Goal: Transaction & Acquisition: Purchase product/service

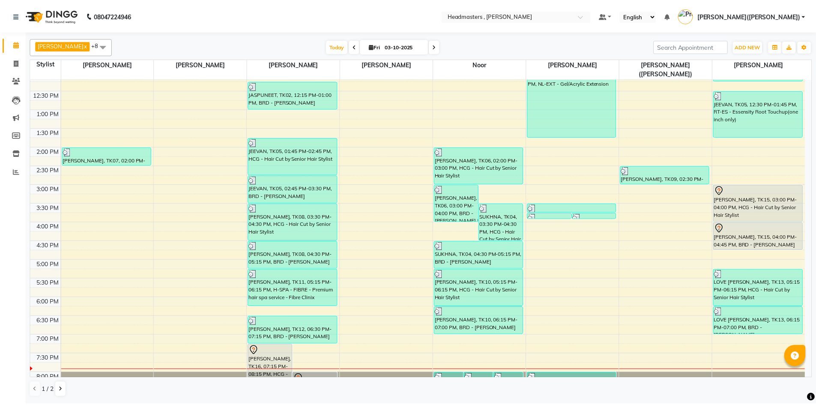
scroll to position [170, 0]
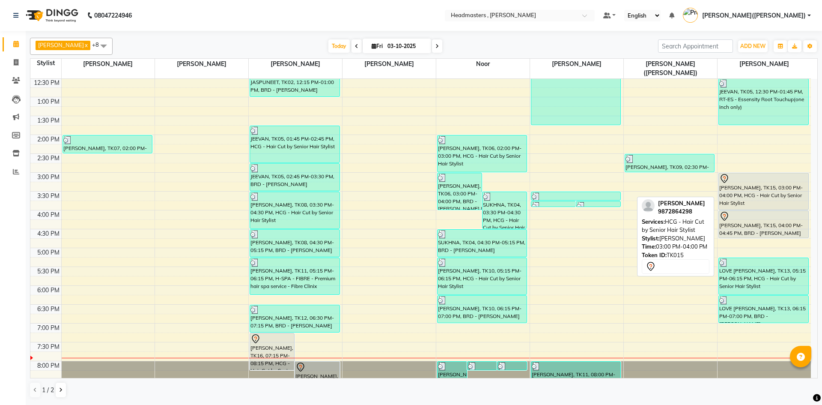
click at [757, 178] on div "[PERSON_NAME], TK15, 03:00 PM-04:00 PM, HCG - Hair Cut by Senior Hair Stylist" at bounding box center [763, 191] width 89 height 36
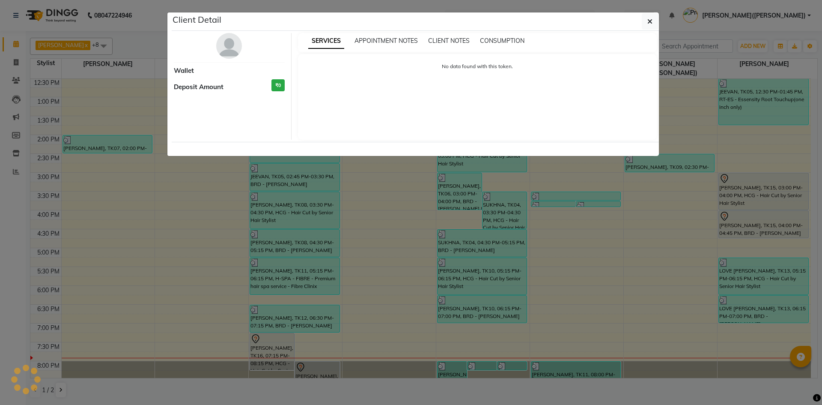
select select "7"
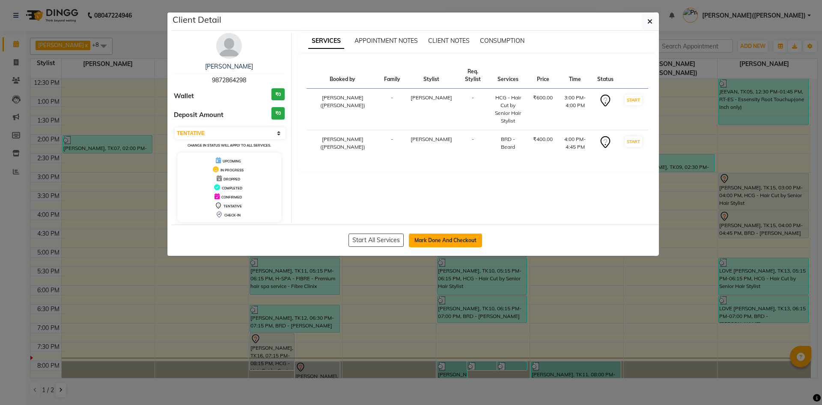
click at [462, 236] on button "Mark Done And Checkout" at bounding box center [445, 240] width 73 height 14
select select "service"
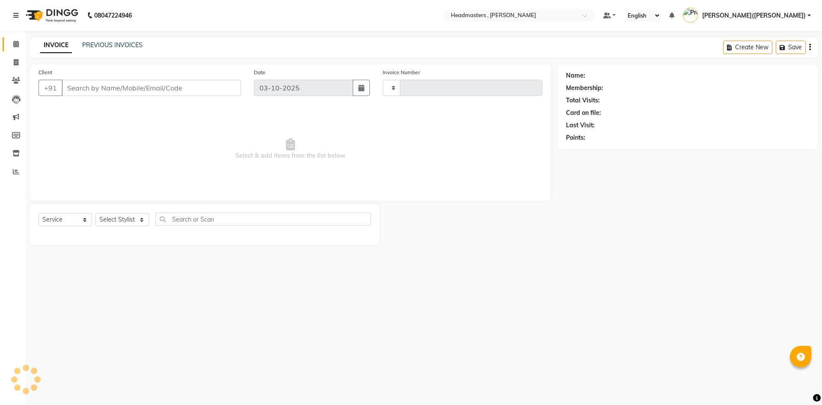
type input "1466"
select select "8566"
type input "9872864298"
select select "85124"
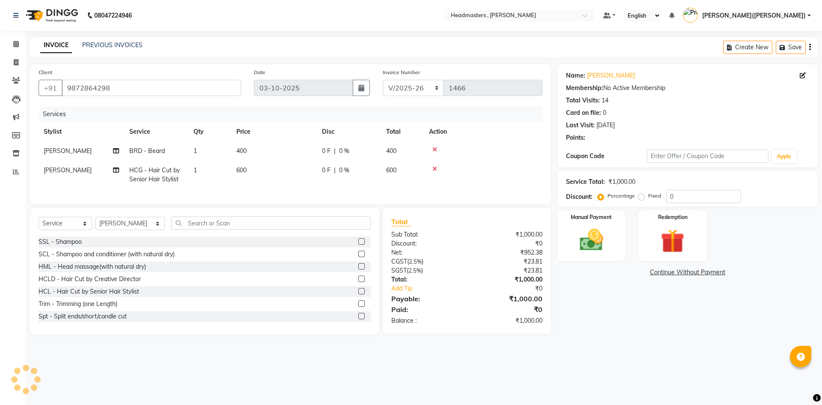
click at [679, 189] on div "Service Total: ₹1,000.00 Discount: Percentage Fixed 0" at bounding box center [687, 188] width 243 height 29
click at [679, 197] on input "0" at bounding box center [703, 196] width 75 height 13
type input "050"
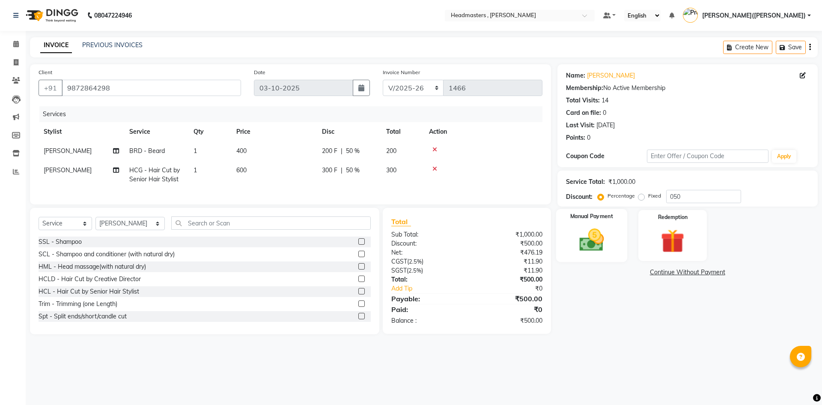
click at [601, 225] on div "Manual Payment" at bounding box center [591, 235] width 71 height 53
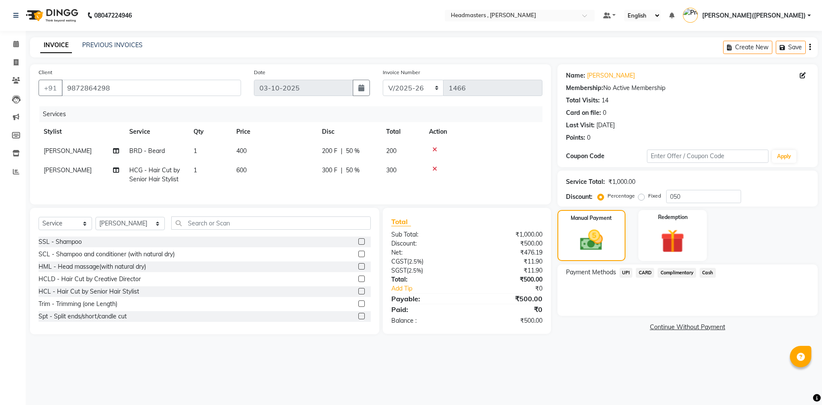
click at [710, 274] on span "Cash" at bounding box center [708, 273] width 16 height 10
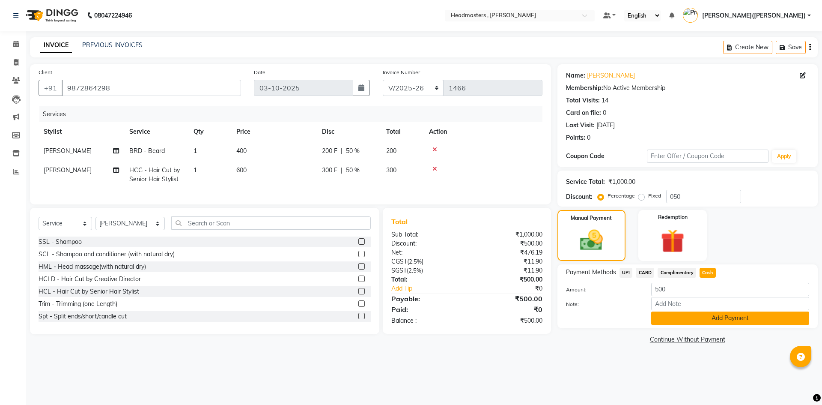
click at [714, 315] on button "Add Payment" at bounding box center [730, 317] width 158 height 13
click at [714, 315] on div "Payment Methods UPI CARD Complimentary Cash Amount: 500 Note: Add Payment" at bounding box center [687, 296] width 260 height 64
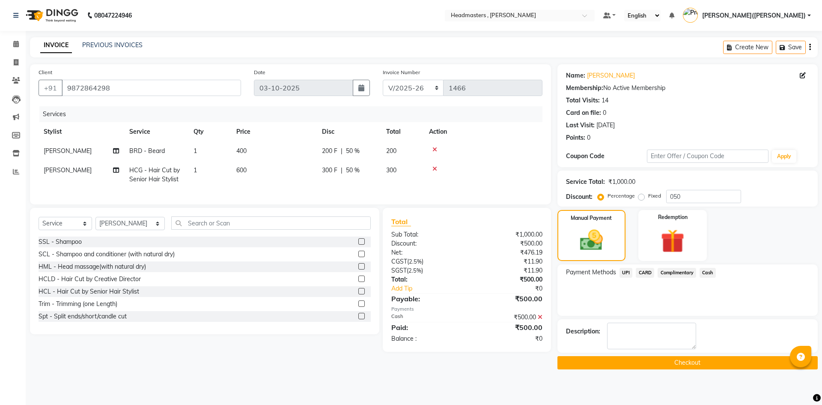
click at [672, 363] on button "Checkout" at bounding box center [687, 362] width 260 height 13
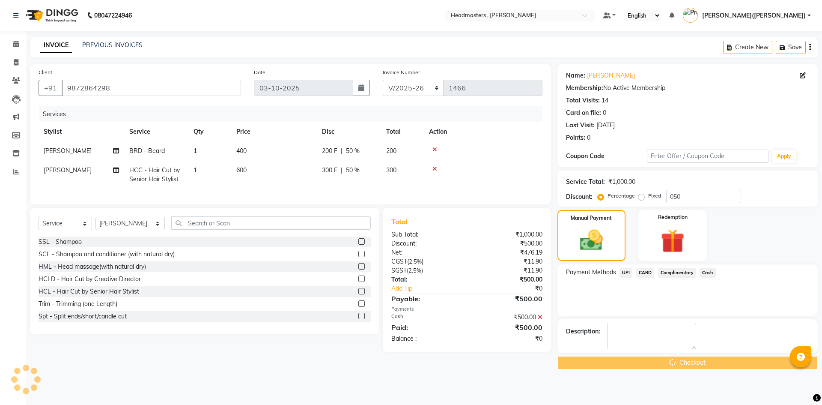
click at [673, 363] on div "Checkout" at bounding box center [687, 362] width 260 height 13
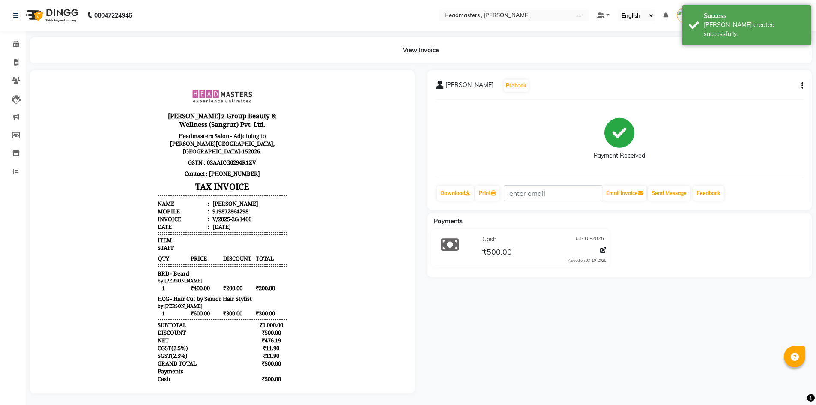
drag, startPoint x: 627, startPoint y: 335, endPoint x: 603, endPoint y: 310, distance: 35.1
click at [627, 335] on div "[PERSON_NAME] Prebook Payment Received Download Print Email Invoice Send Messag…" at bounding box center [619, 231] width 397 height 323
click at [496, 196] on link "Print" at bounding box center [487, 193] width 24 height 15
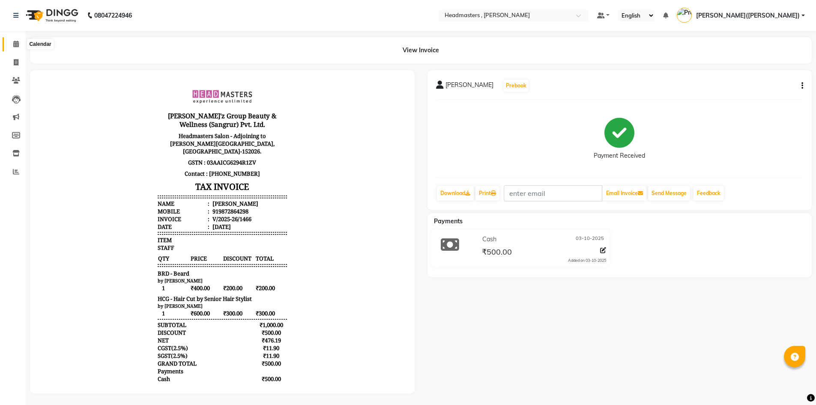
click at [16, 40] on span at bounding box center [16, 44] width 15 height 10
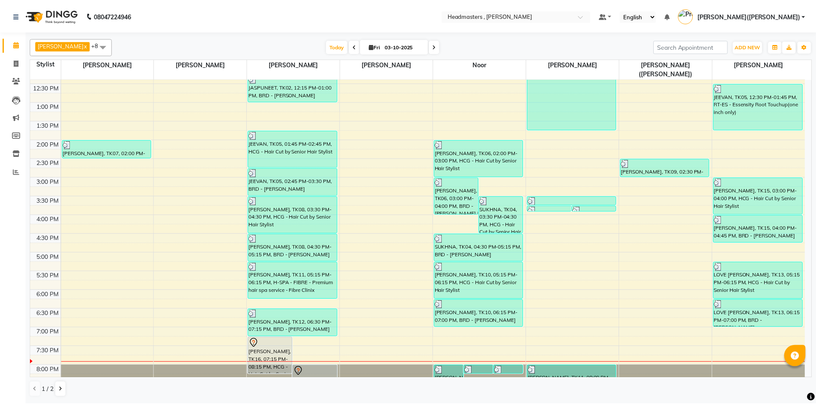
scroll to position [182, 0]
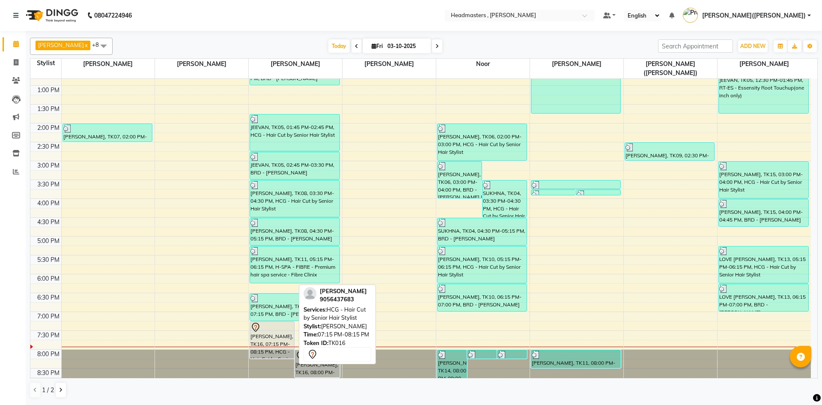
click at [286, 325] on div "[PERSON_NAME], TK16, 07:15 PM-08:15 PM, HCG - Hair Cut by Senior Hair Stylist" at bounding box center [272, 340] width 44 height 36
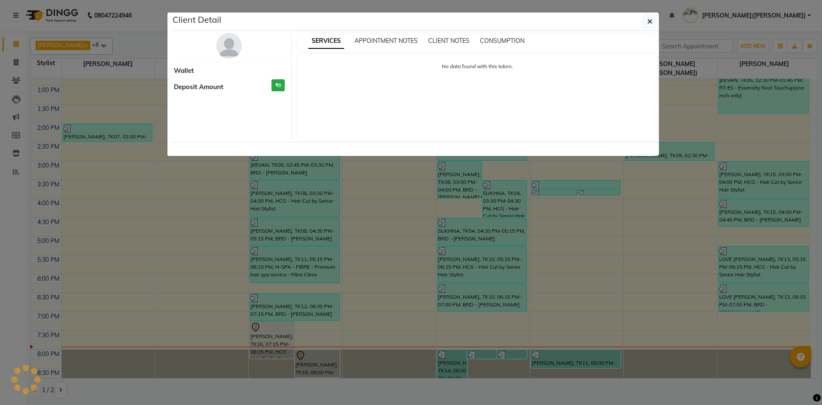
select select "7"
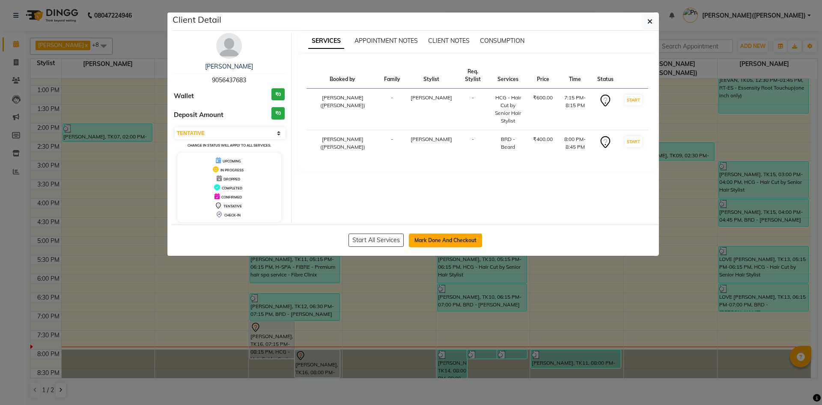
click at [454, 237] on button "Mark Done And Checkout" at bounding box center [445, 240] width 73 height 14
select select "service"
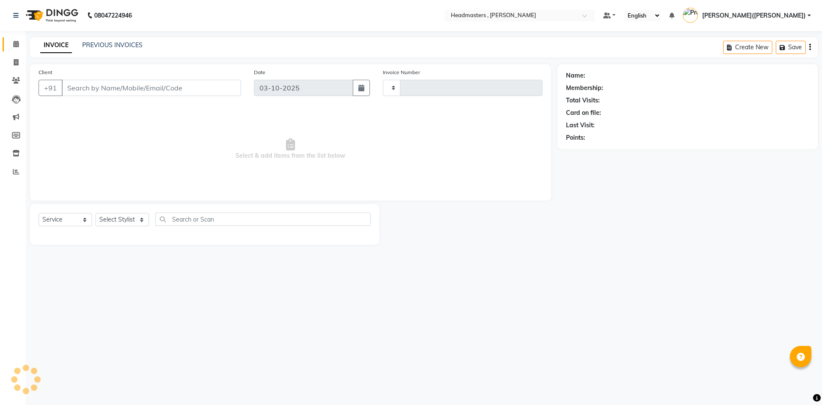
type input "1467"
select select "8566"
type input "9056437683"
select select "85125"
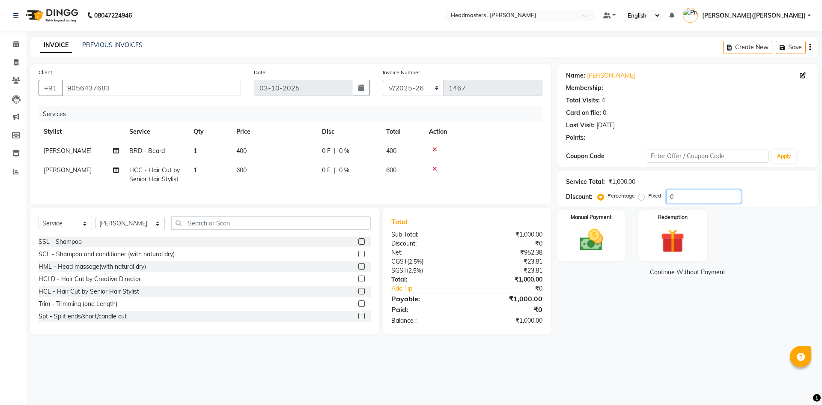
click at [679, 198] on input "0" at bounding box center [703, 196] width 75 height 13
type input "050"
click at [577, 229] on img at bounding box center [592, 240] width 40 height 28
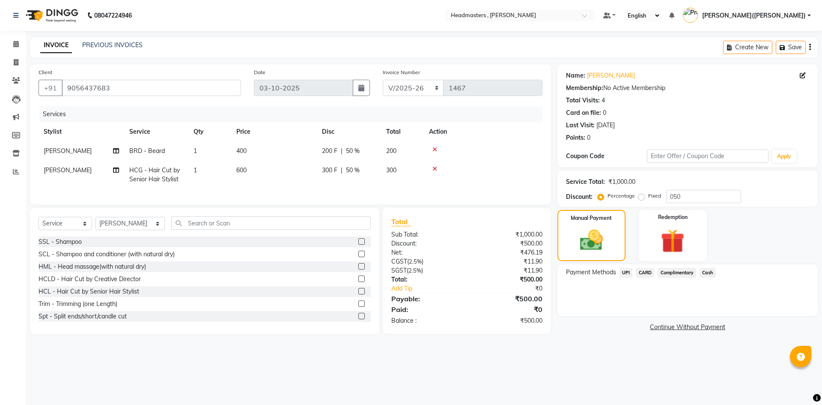
click at [625, 271] on span "UPI" at bounding box center [625, 273] width 13 height 10
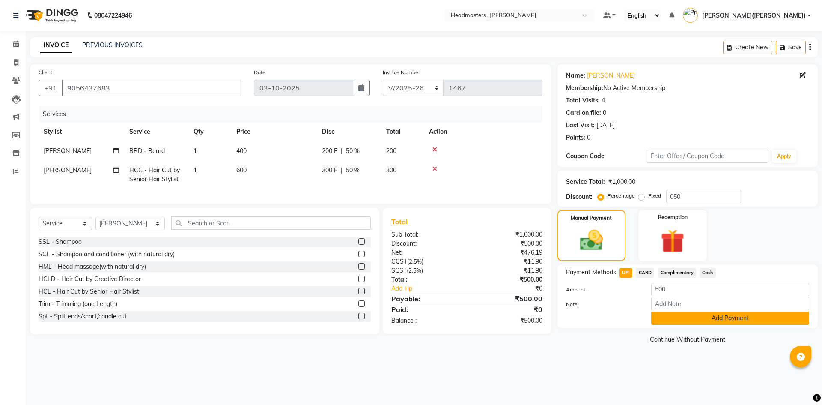
click at [681, 314] on button "Add Payment" at bounding box center [730, 317] width 158 height 13
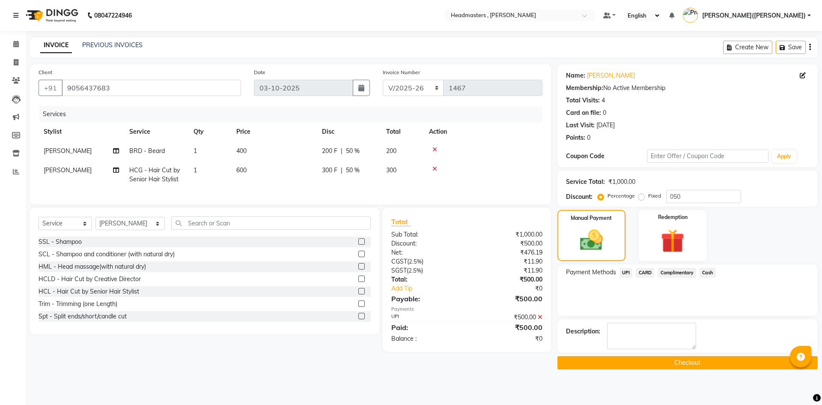
click at [679, 357] on button "Checkout" at bounding box center [687, 362] width 260 height 13
click at [679, 357] on div "Checkout" at bounding box center [687, 362] width 260 height 13
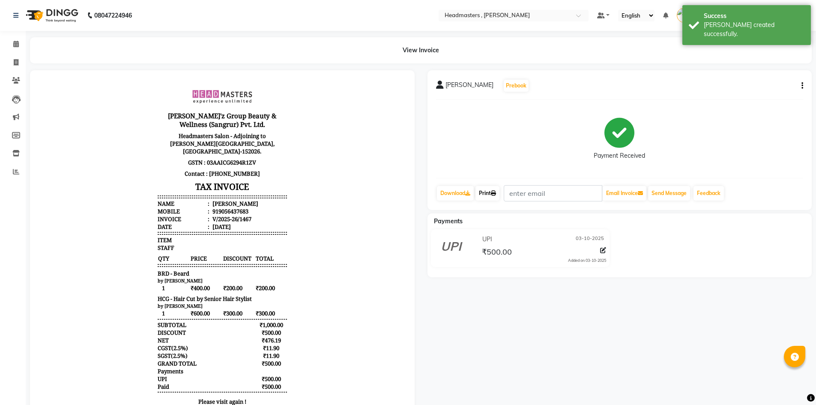
click at [483, 190] on link "Print" at bounding box center [487, 193] width 24 height 15
click at [12, 42] on span at bounding box center [16, 44] width 15 height 10
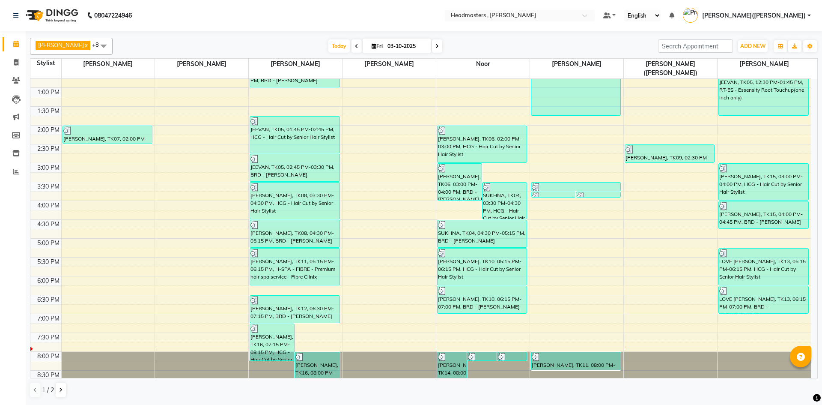
scroll to position [182, 0]
